Goal: Book appointment/travel/reservation

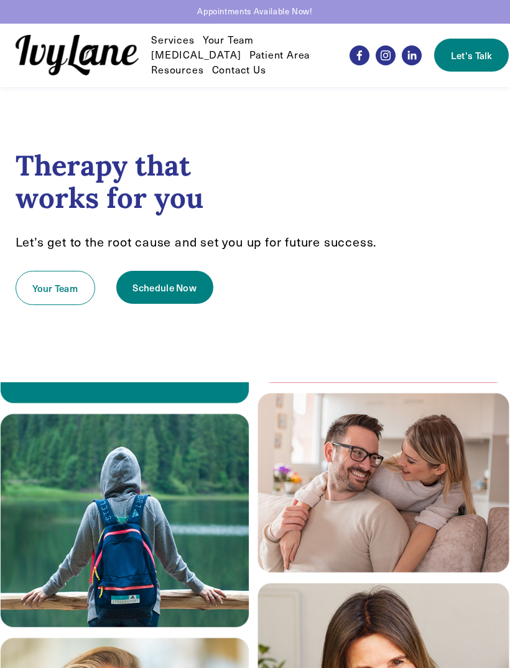
click at [50, 288] on link "Your Team" at bounding box center [56, 288] width 80 height 34
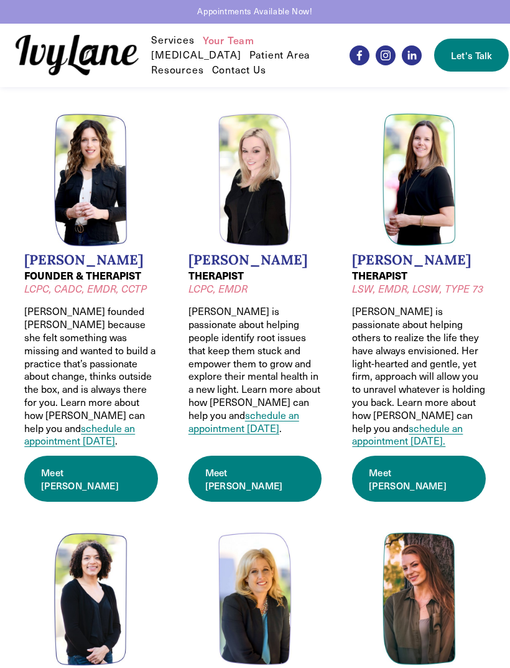
click at [244, 456] on link "Meet Jessica" at bounding box center [255, 479] width 133 height 46
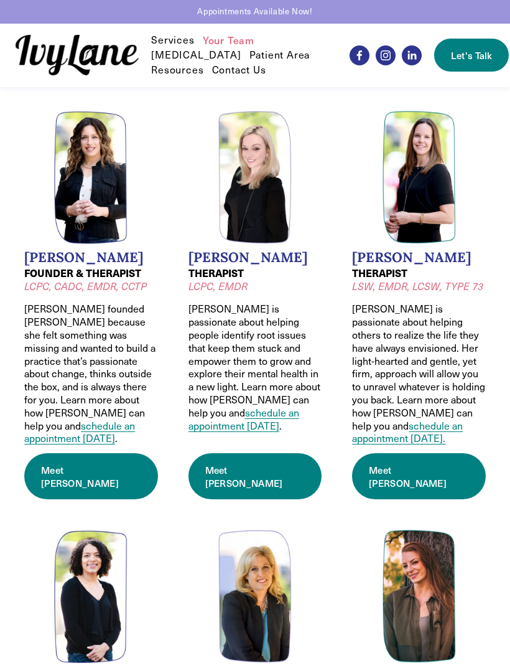
scroll to position [7, 0]
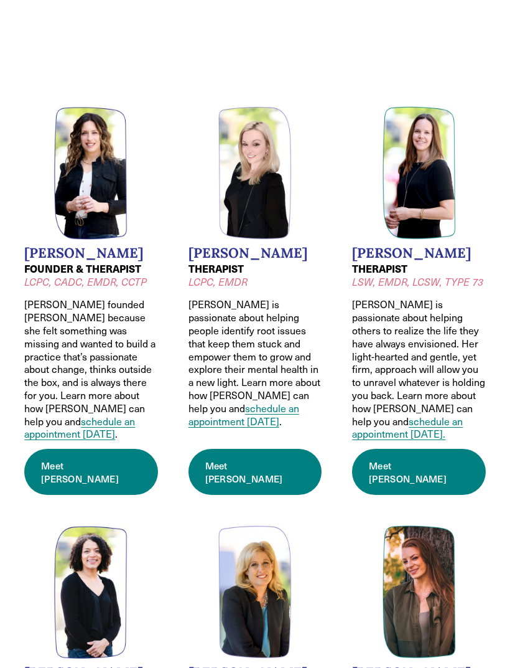
click at [240, 453] on link "Meet Jessica" at bounding box center [255, 472] width 133 height 46
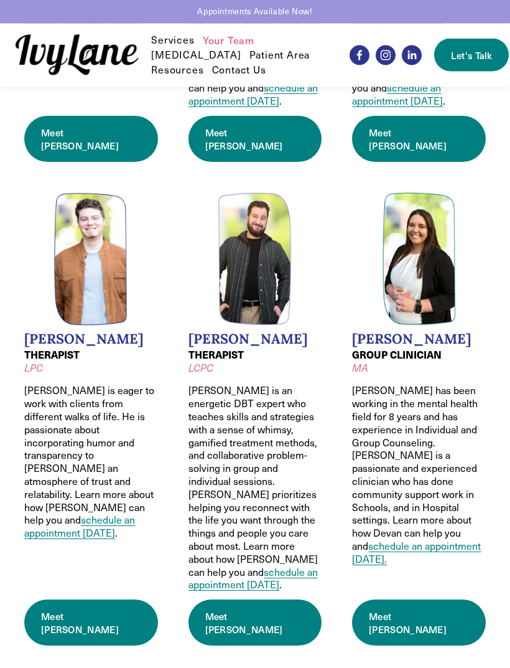
scroll to position [797, 0]
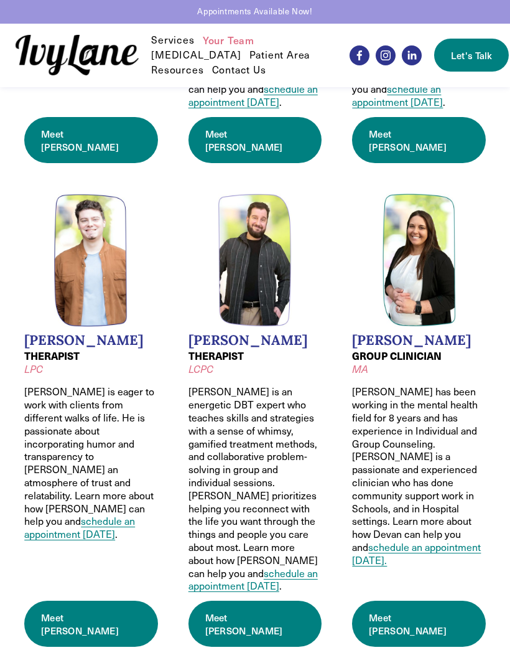
click at [382, 601] on link "Meet Devan" at bounding box center [418, 624] width 133 height 46
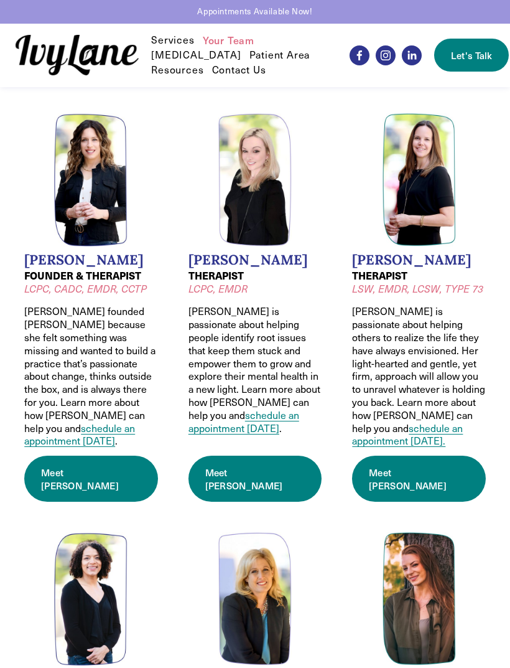
scroll to position [836, 0]
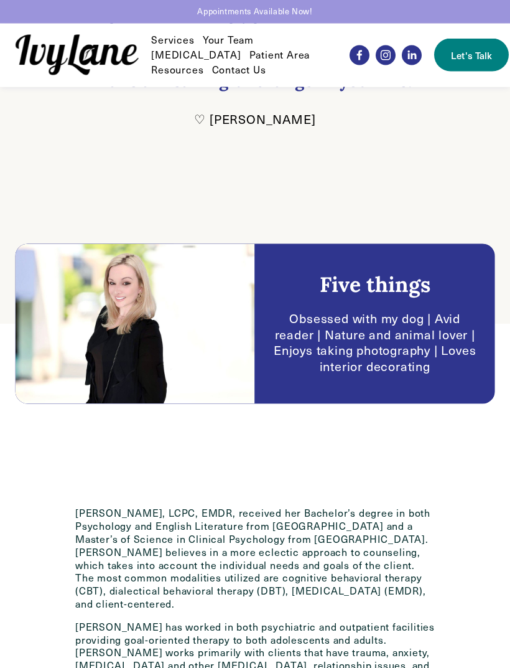
scroll to position [136, 0]
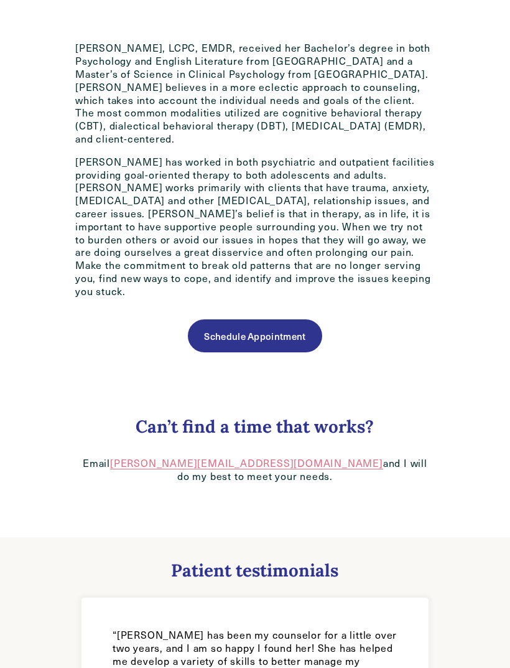
scroll to position [644, 0]
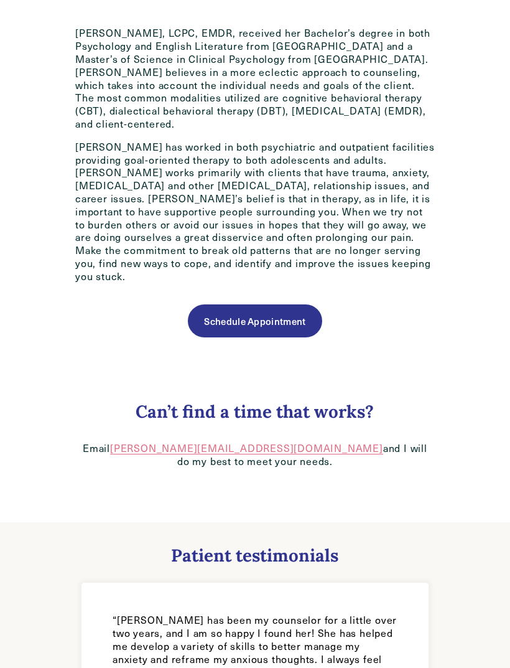
click at [283, 304] on link "Schedule Appointment" at bounding box center [255, 320] width 134 height 33
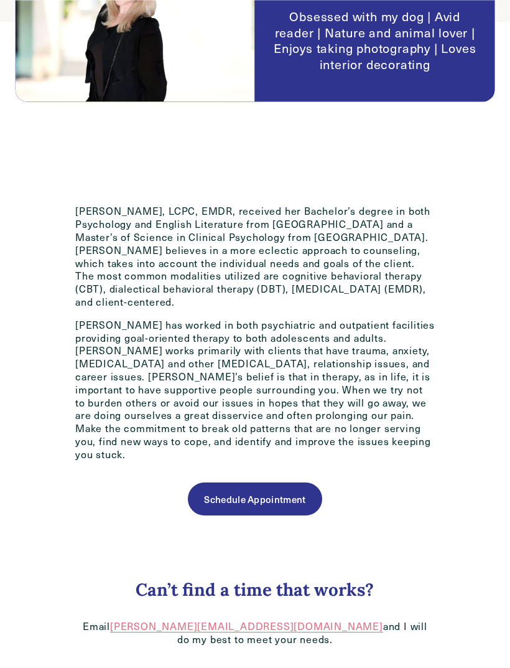
scroll to position [467, 0]
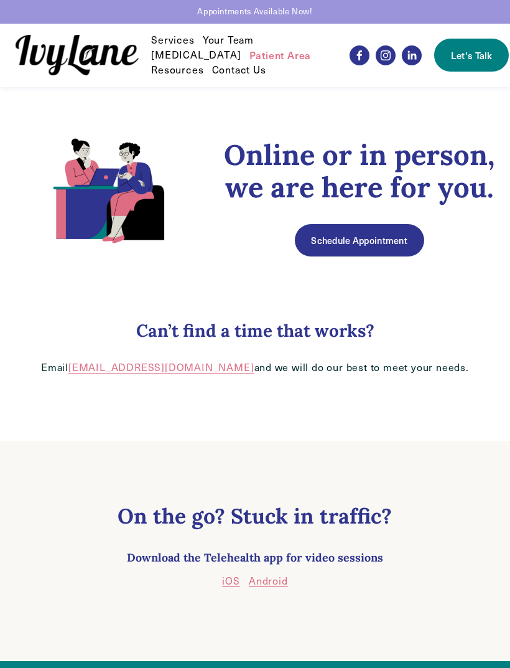
click at [380, 256] on link "Schedule Appointment" at bounding box center [359, 240] width 129 height 32
click at [356, 256] on link "Schedule Appointment" at bounding box center [359, 240] width 129 height 32
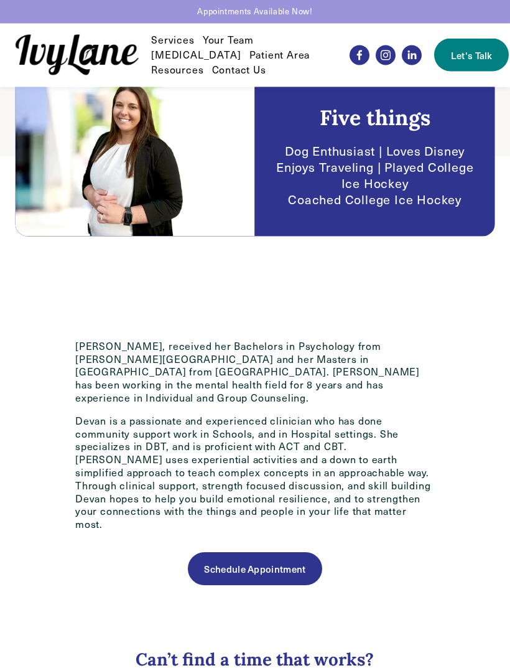
scroll to position [261, 0]
